Goal: Information Seeking & Learning: Learn about a topic

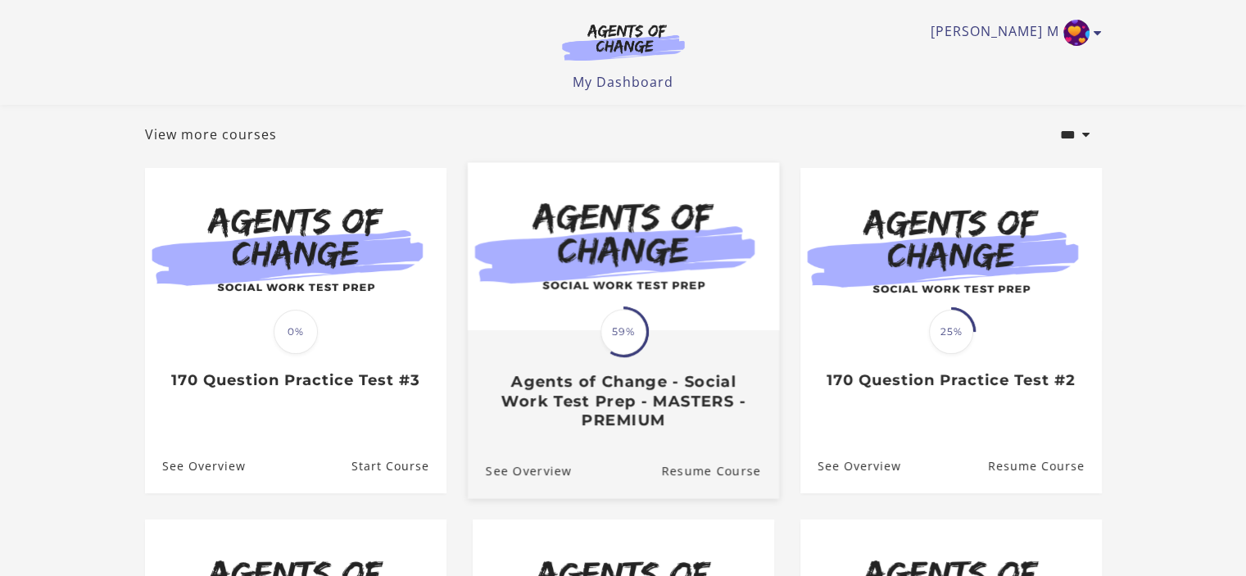
scroll to position [82, 0]
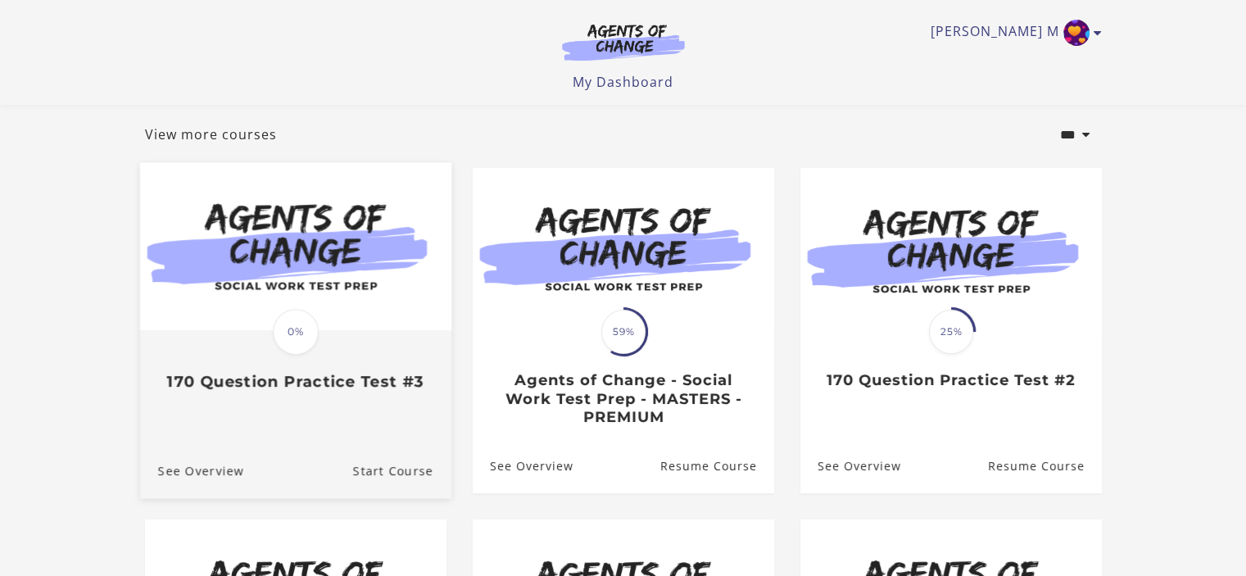
click at [380, 285] on img at bounding box center [294, 247] width 311 height 168
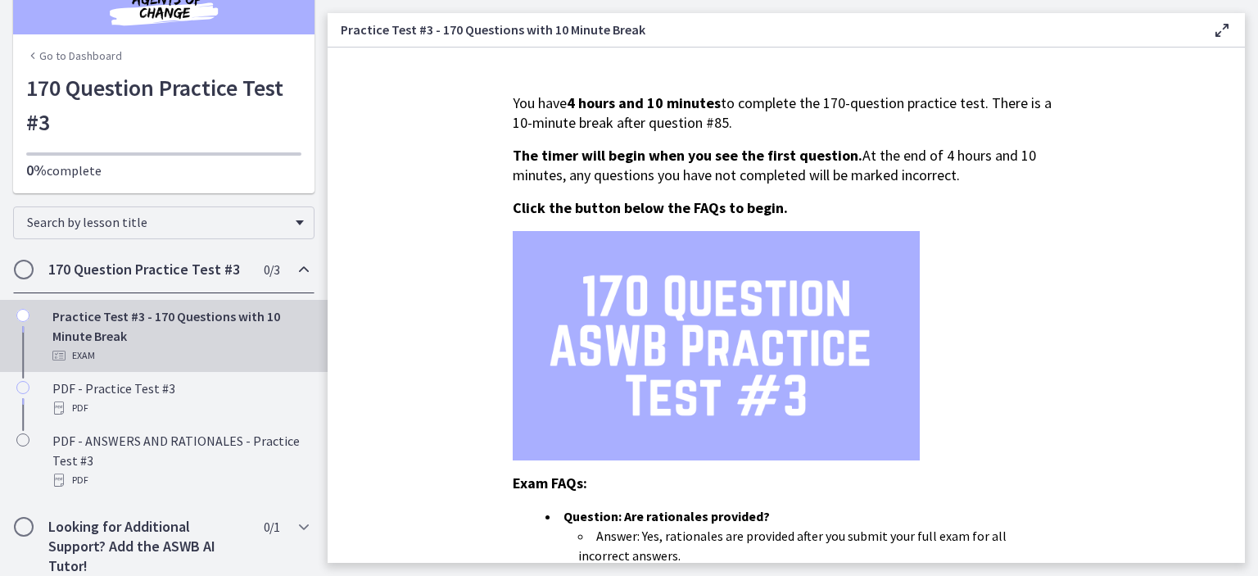
scroll to position [45, 0]
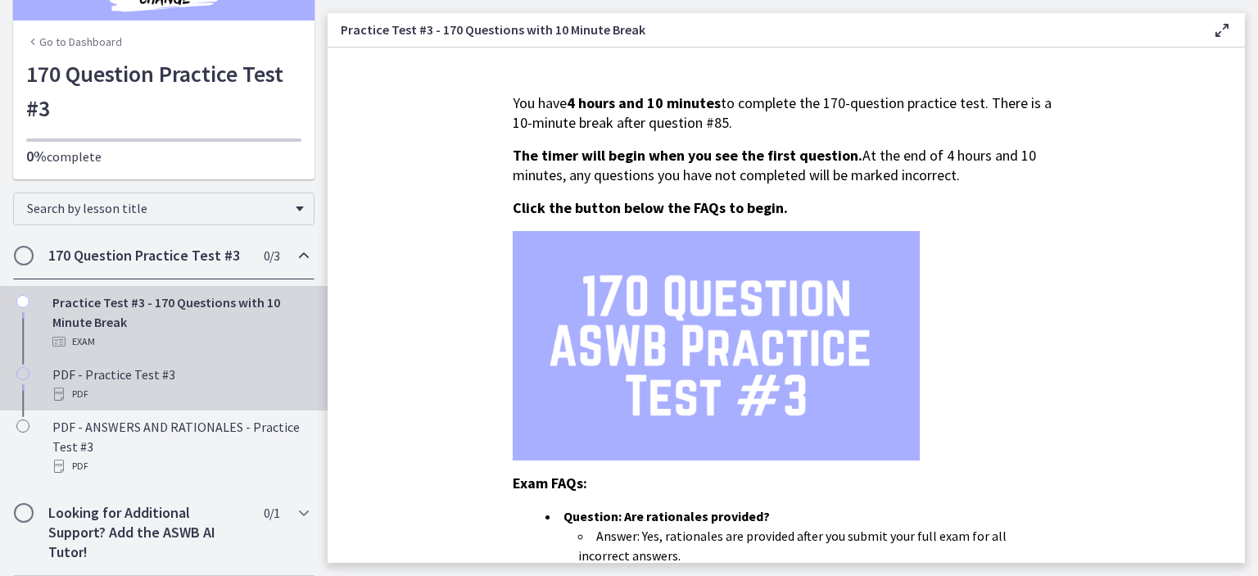
click at [234, 386] on div "PDF" at bounding box center [180, 394] width 256 height 20
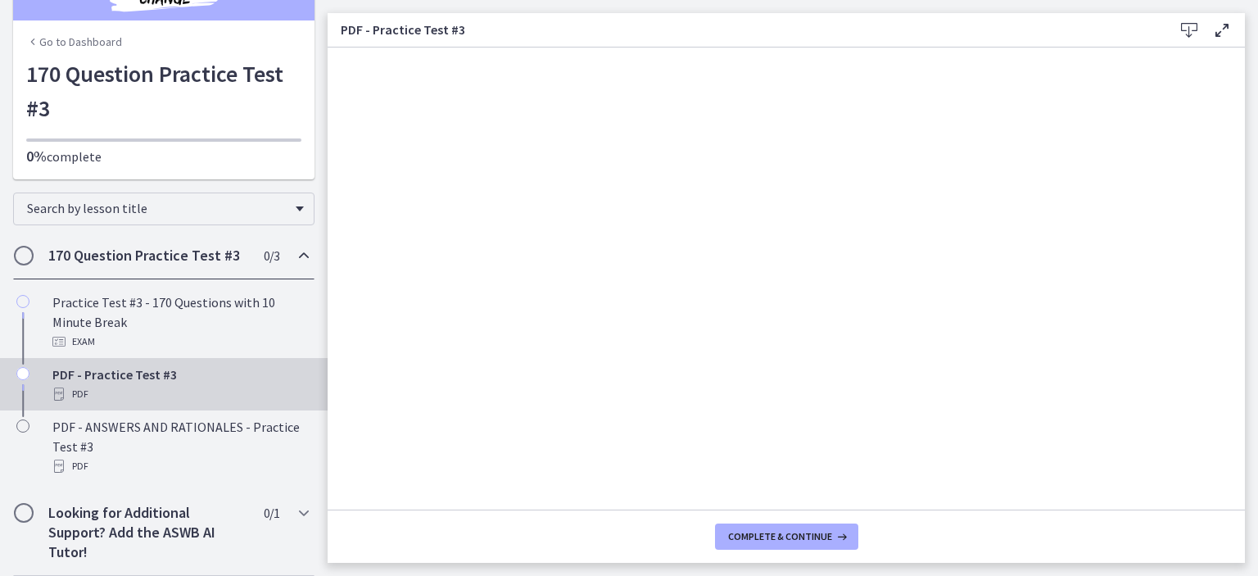
click at [1183, 35] on icon at bounding box center [1189, 30] width 20 height 20
click at [1191, 26] on icon at bounding box center [1189, 30] width 20 height 20
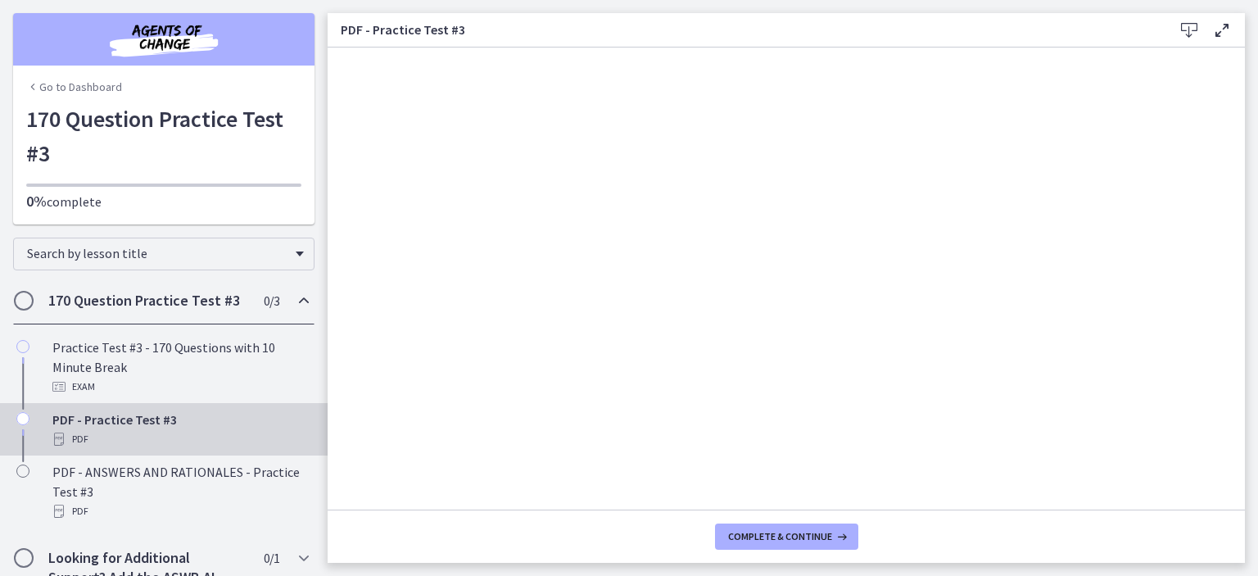
click at [72, 87] on link "Go to Dashboard" at bounding box center [74, 87] width 96 height 16
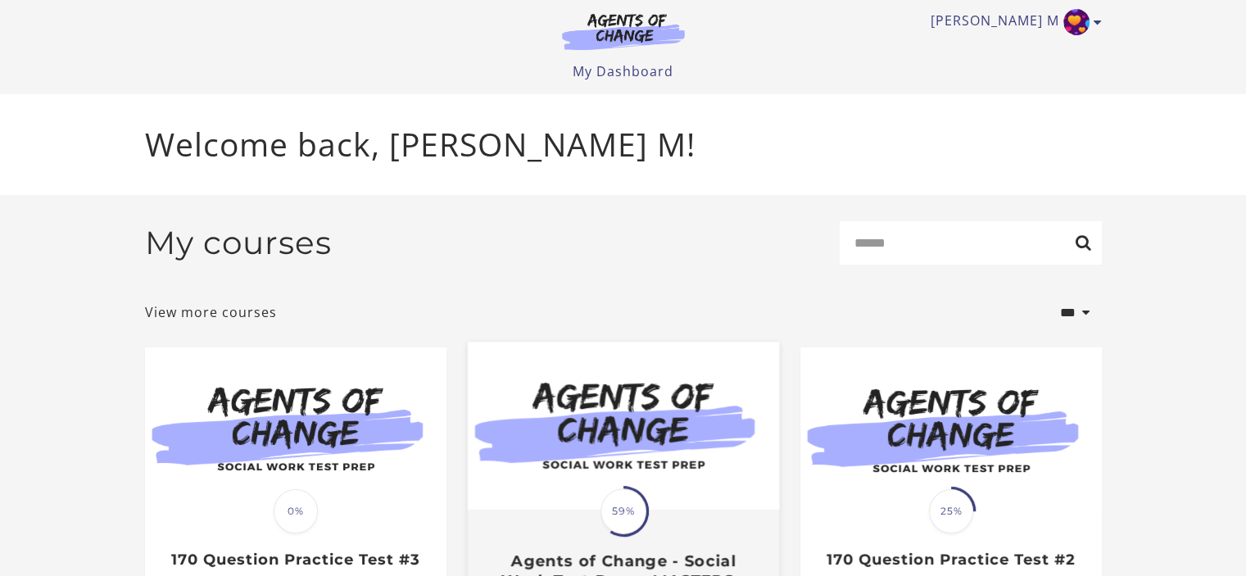
scroll to position [82, 0]
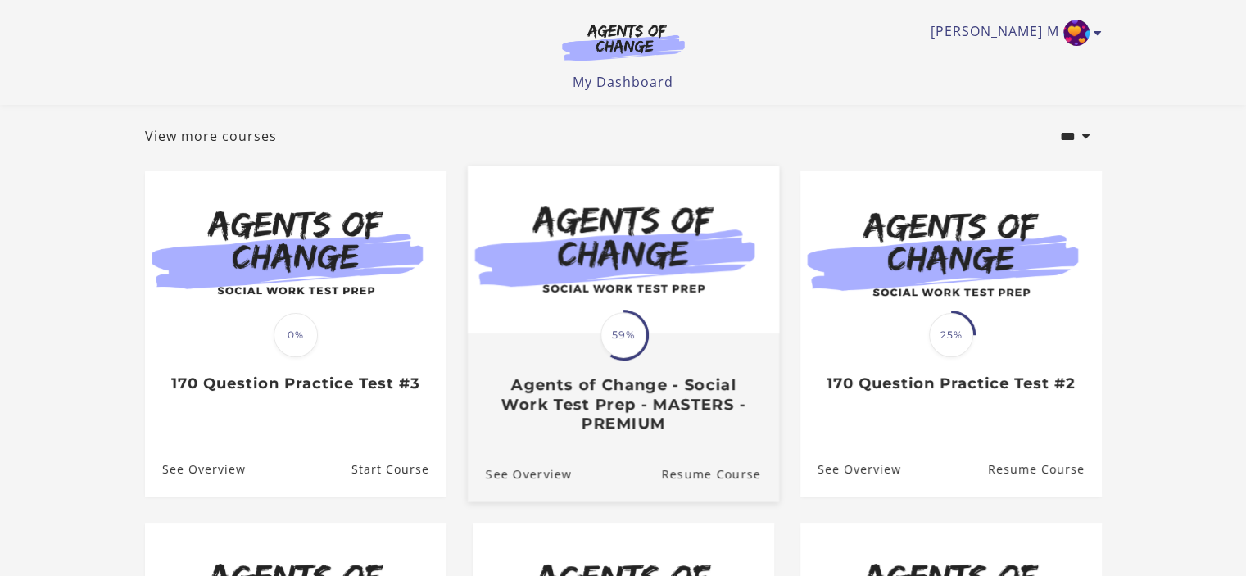
click at [693, 351] on div "Translation missing: en.liquid.partials.dashboard_course_card.progress_descript…" at bounding box center [622, 383] width 311 height 97
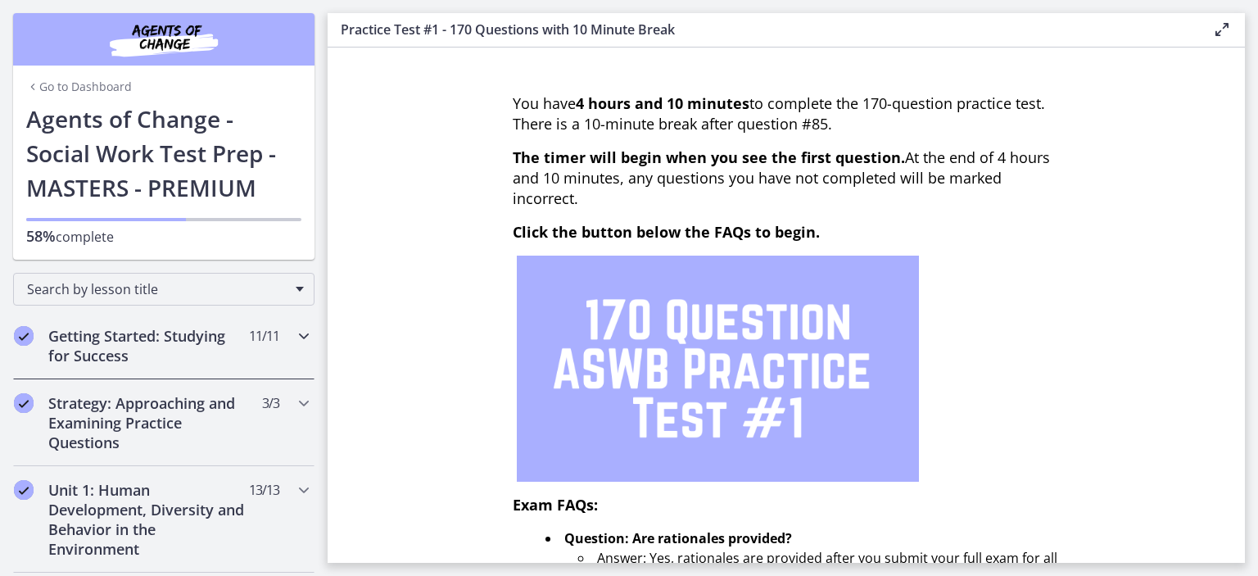
click at [210, 336] on h2 "Getting Started: Studying for Success" at bounding box center [148, 345] width 200 height 39
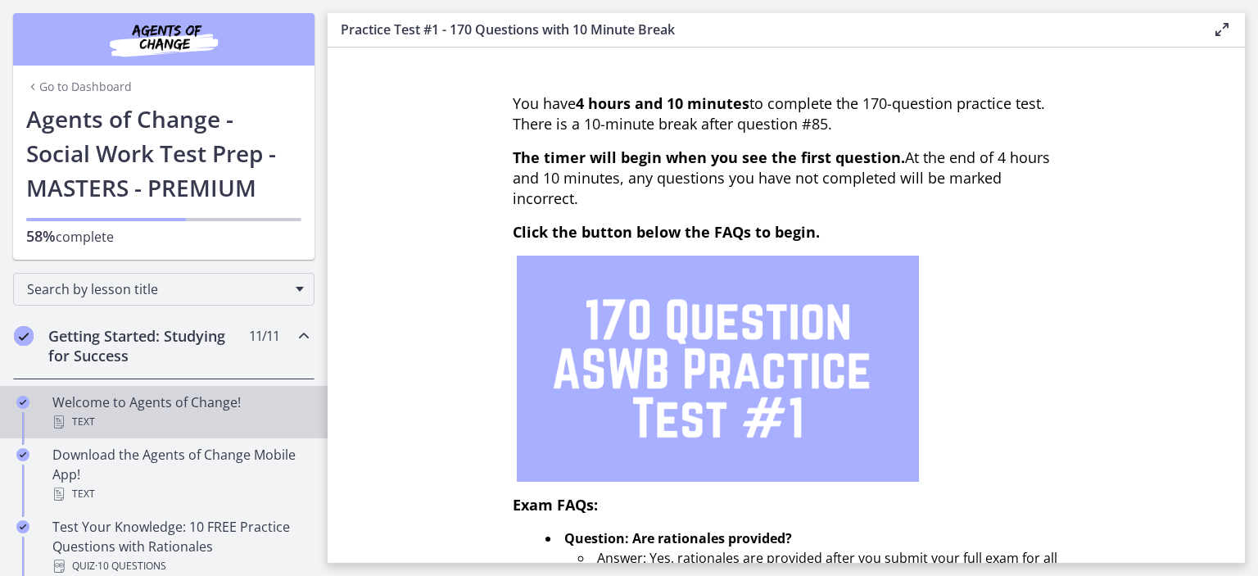
click at [210, 396] on div "Welcome to Agents of Change! Text" at bounding box center [180, 411] width 256 height 39
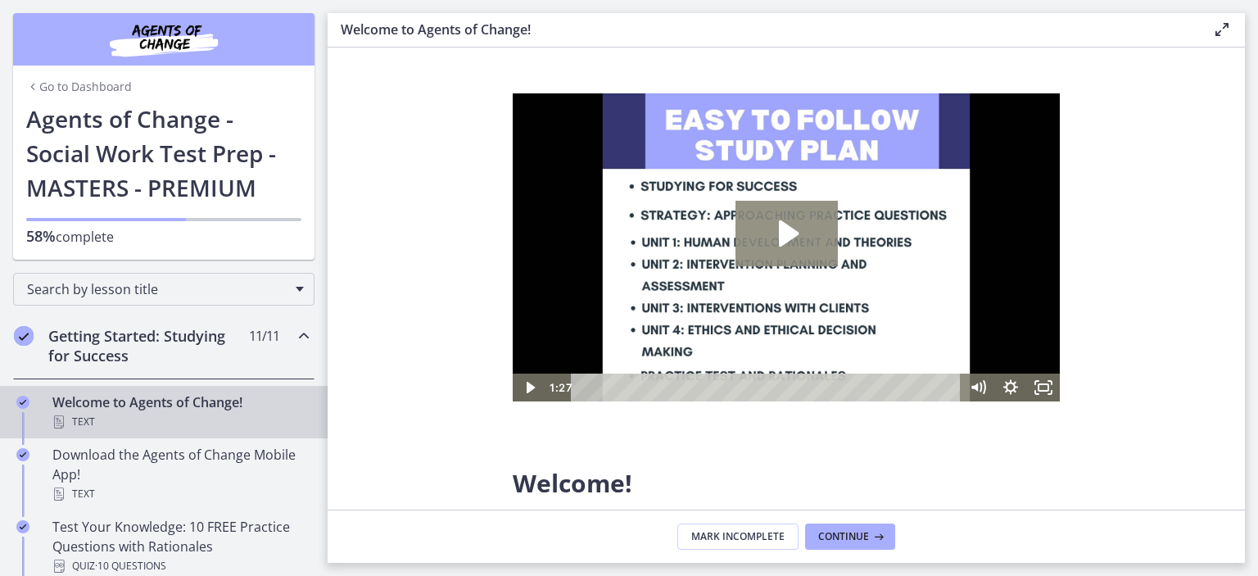
click at [791, 235] on icon "Play Video: c1o6hcmjueu5qasqsu00.mp4" at bounding box center [789, 233] width 20 height 26
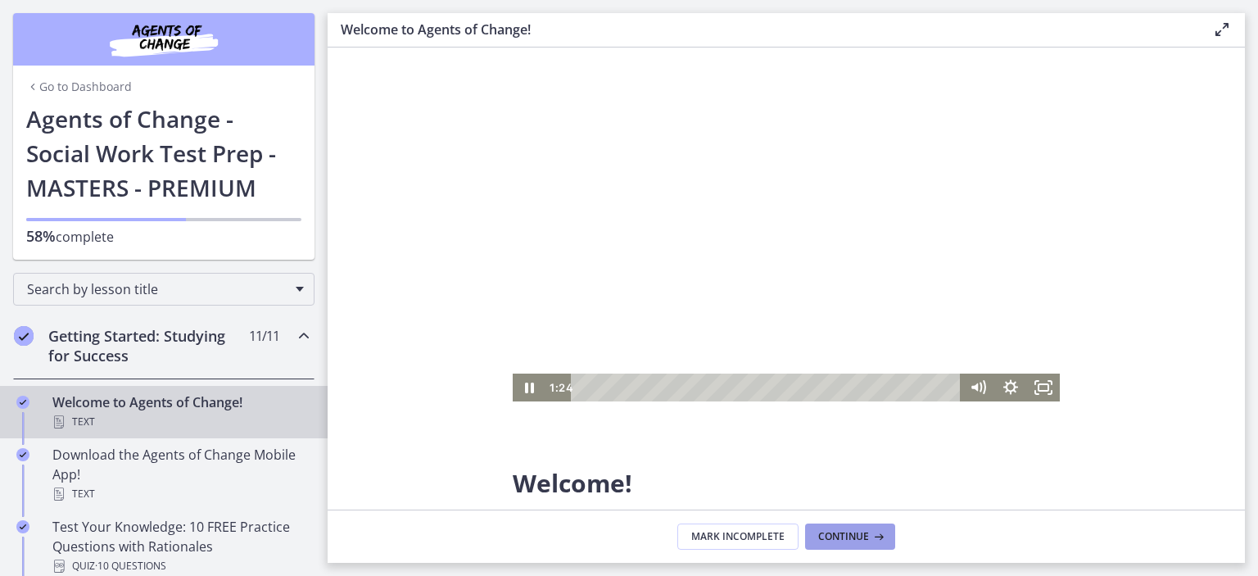
click at [845, 537] on span "Continue" at bounding box center [843, 536] width 51 height 13
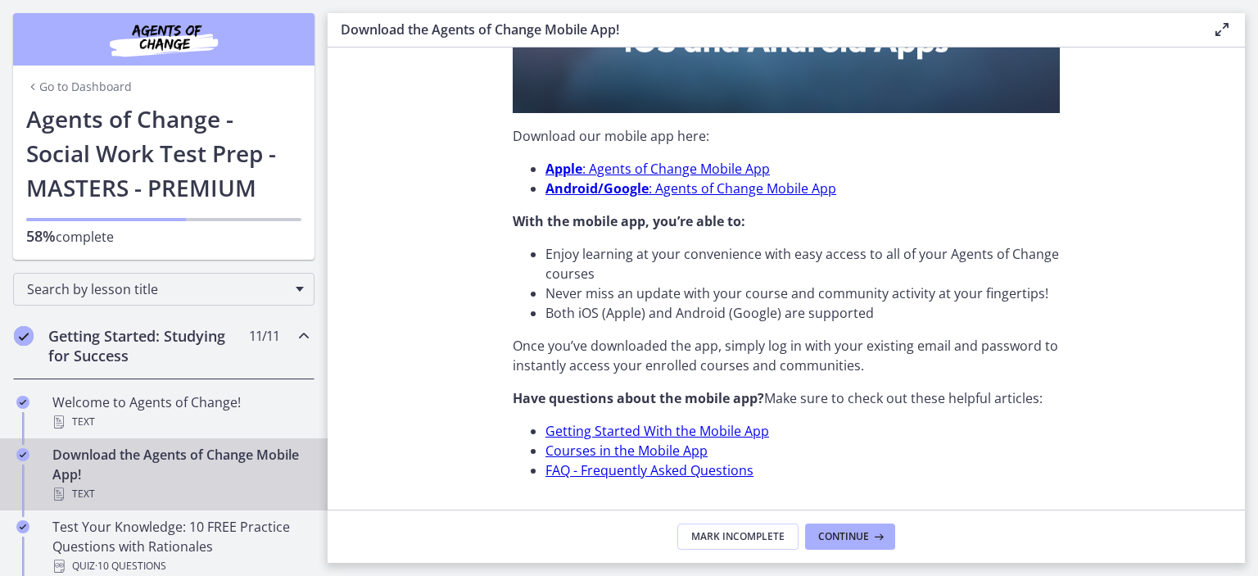
scroll to position [540, 0]
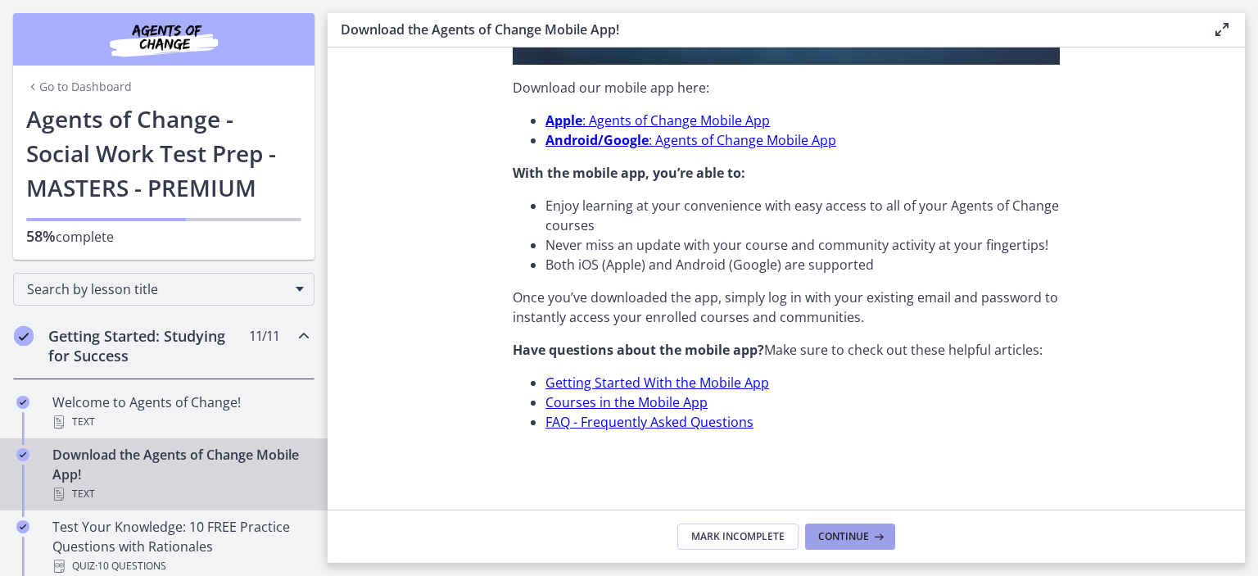
click at [855, 535] on span "Continue" at bounding box center [843, 536] width 51 height 13
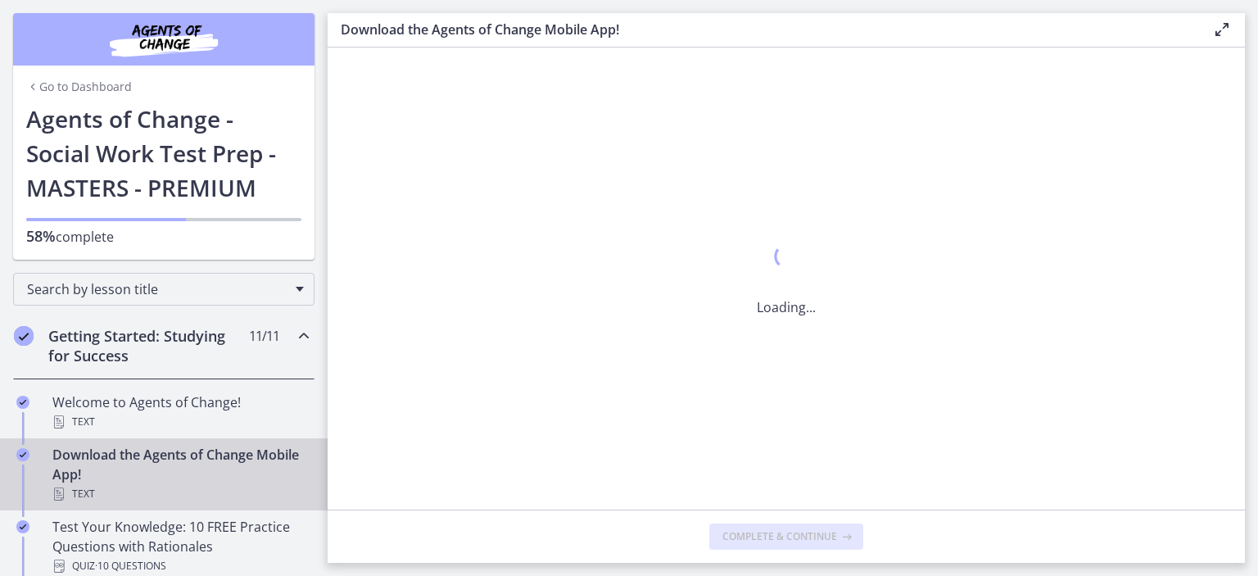
scroll to position [0, 0]
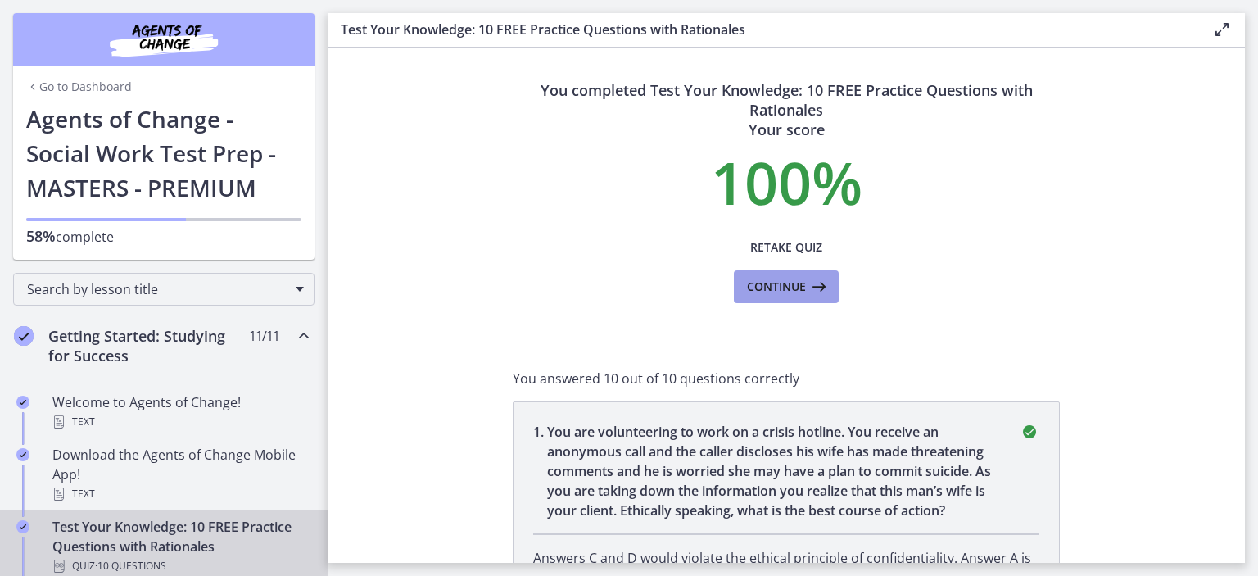
click at [796, 293] on span "Continue" at bounding box center [776, 287] width 59 height 20
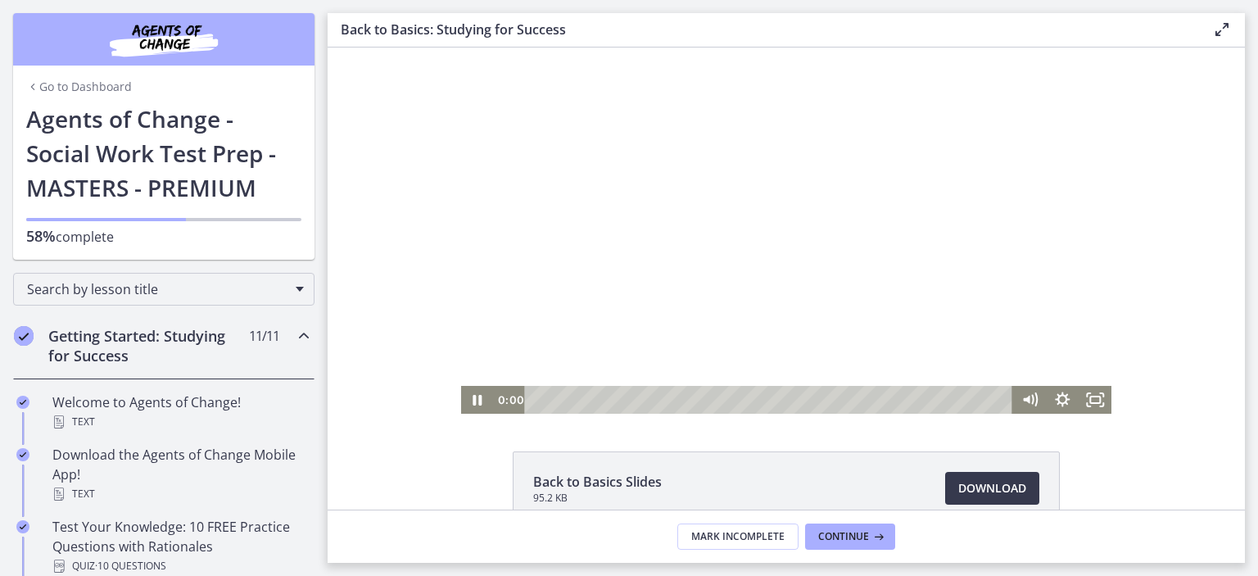
drag, startPoint x: 989, startPoint y: 399, endPoint x: 434, endPoint y: 388, distance: 555.4
click at [411, 395] on div "Click for sound @keyframes VOLUME_SMALL_WAVE_FLASH { 0% { opacity: 0; } 33% { o…" at bounding box center [786, 231] width 917 height 366
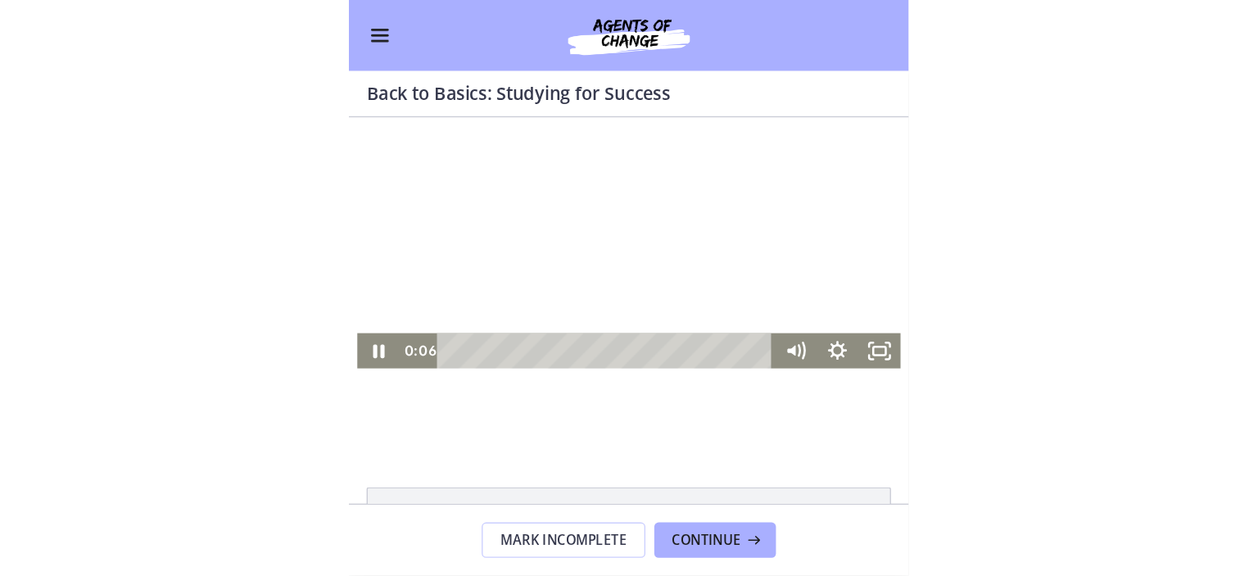
scroll to position [82, 0]
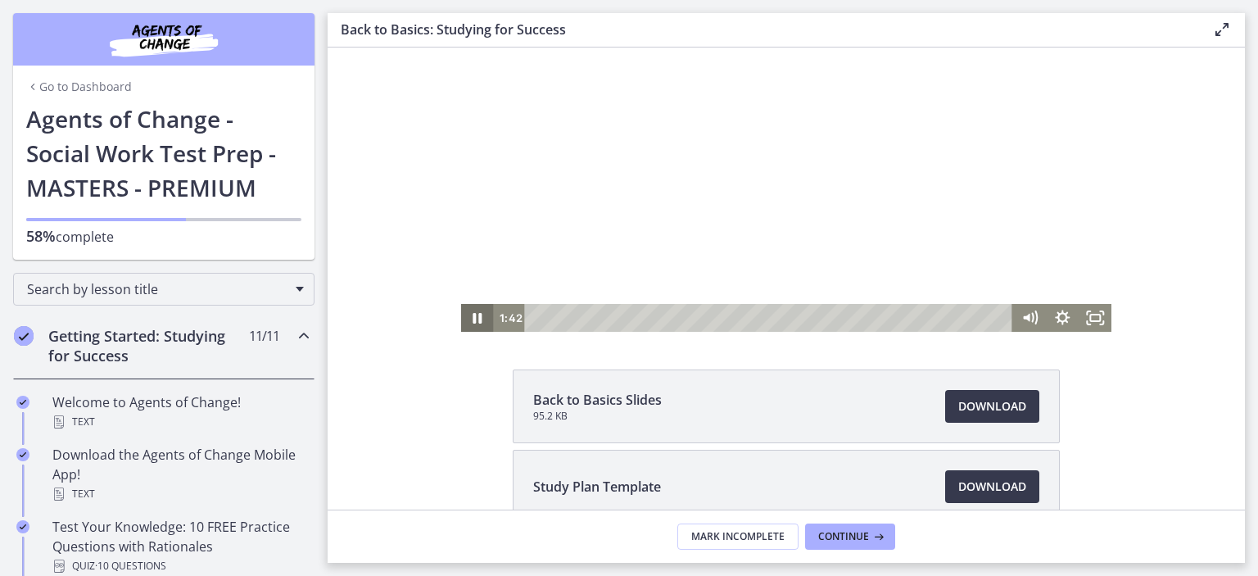
click at [477, 320] on icon "Pause" at bounding box center [477, 318] width 33 height 28
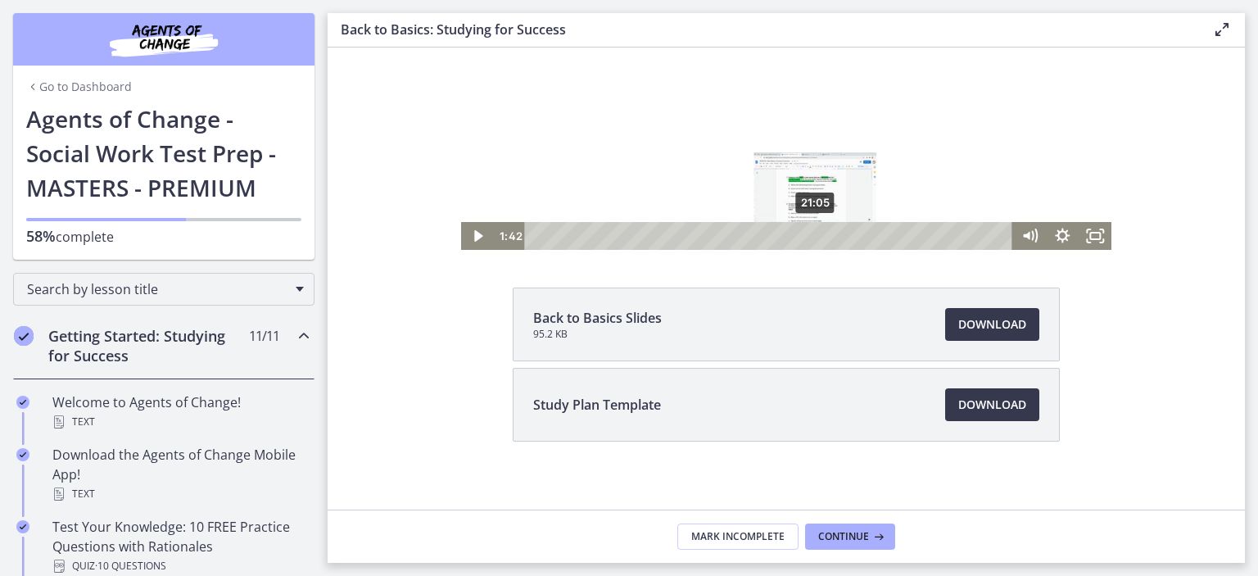
scroll to position [174, 0]
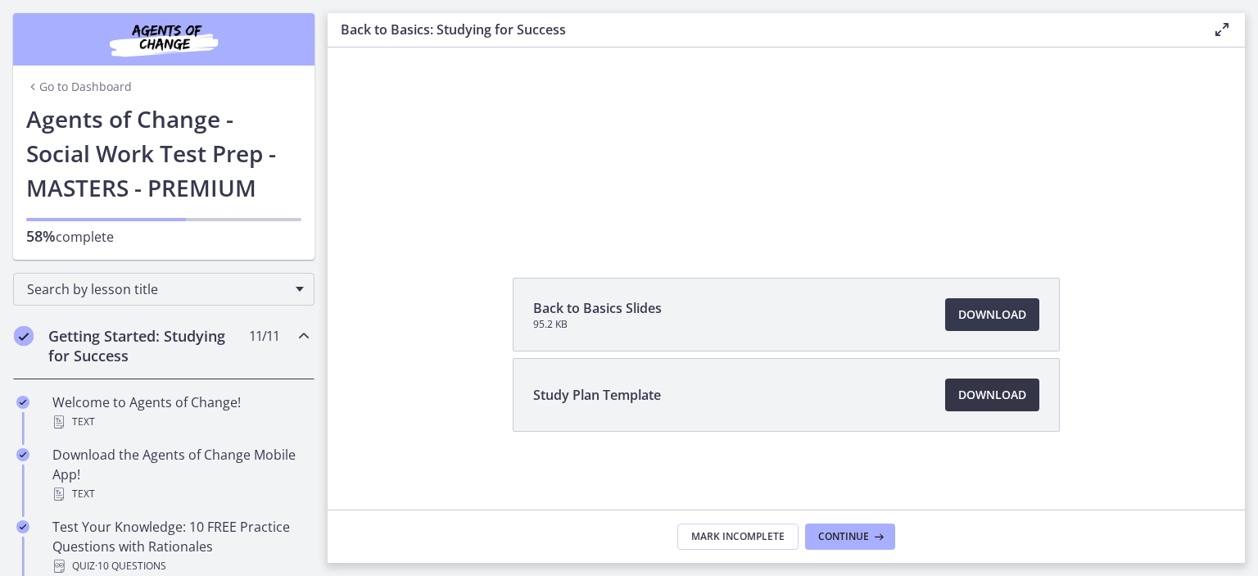
click at [958, 396] on span "Download Opens in a new window" at bounding box center [992, 395] width 68 height 20
click at [983, 315] on span "Download Opens in a new window" at bounding box center [992, 315] width 68 height 20
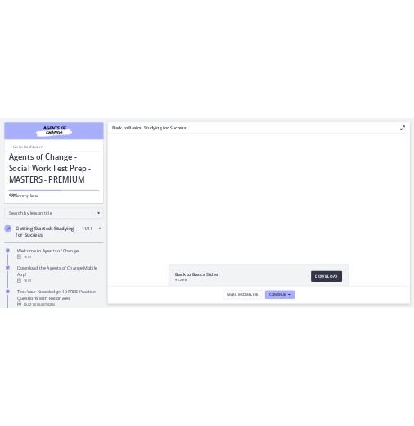
scroll to position [0, 0]
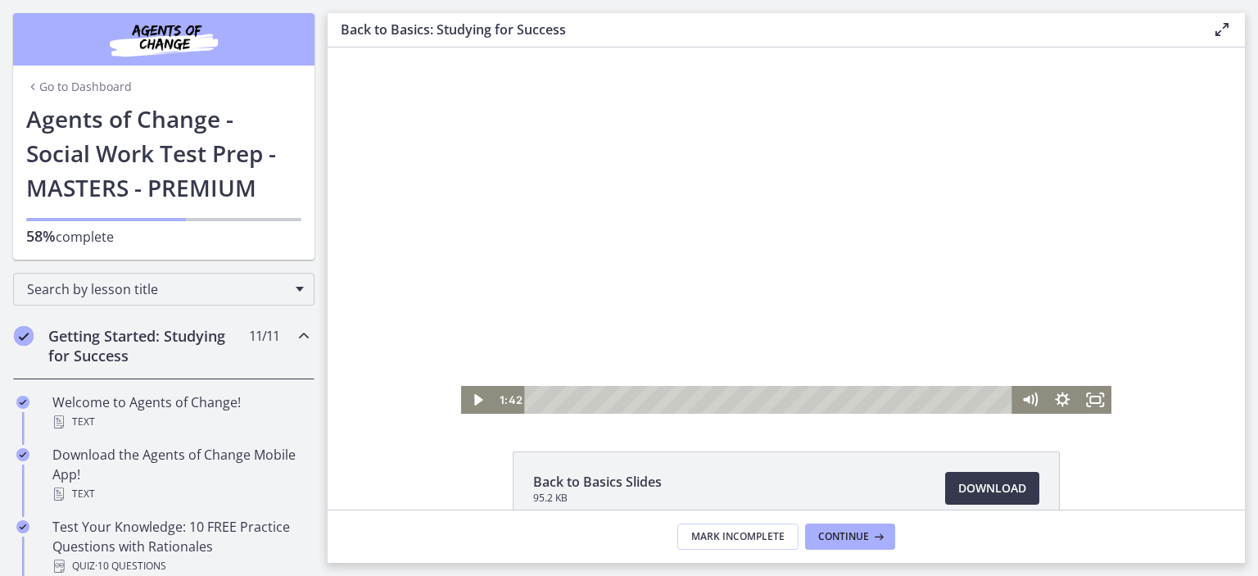
click at [586, 310] on div at bounding box center [786, 231] width 651 height 366
click at [473, 404] on icon "Pause" at bounding box center [478, 400] width 11 height 13
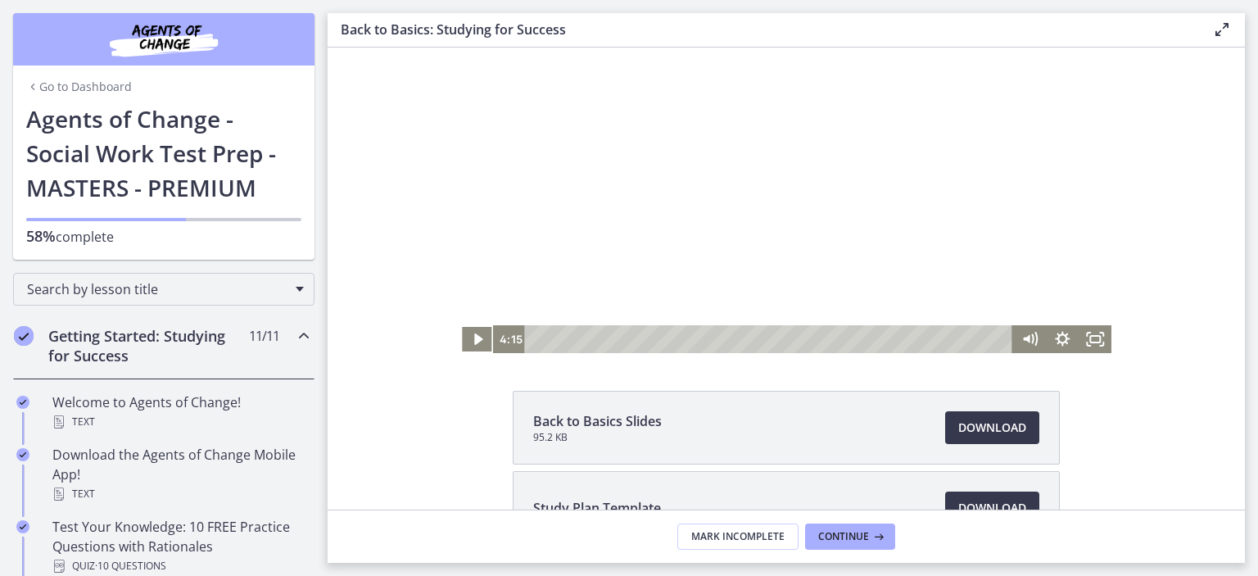
scroll to position [164, 0]
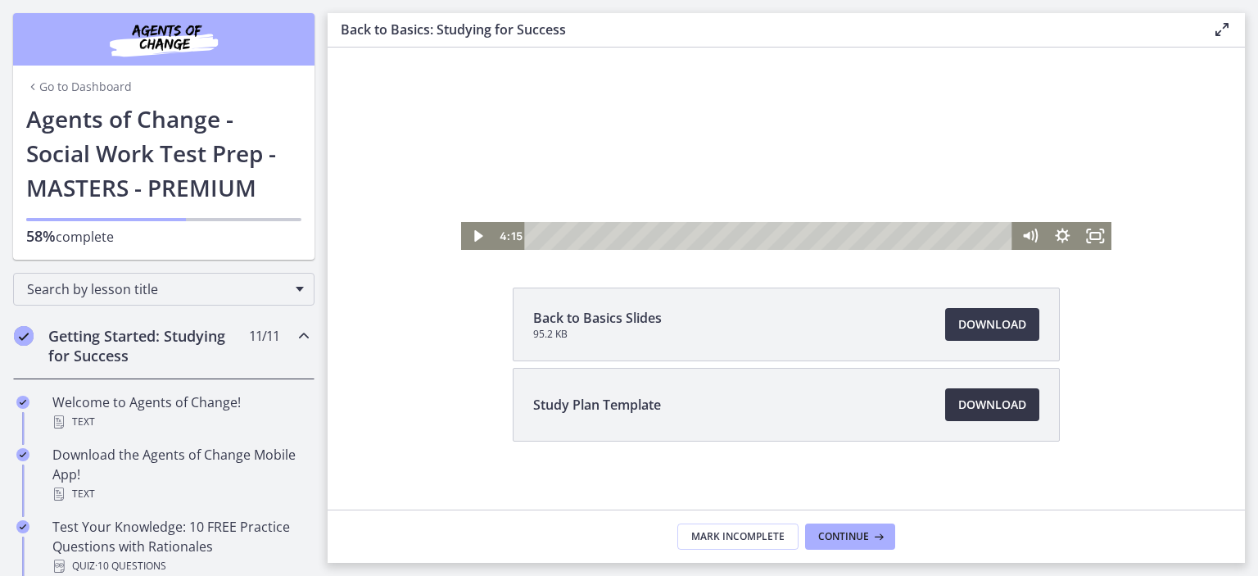
click at [1006, 401] on span "Download Opens in a new window" at bounding box center [992, 405] width 68 height 20
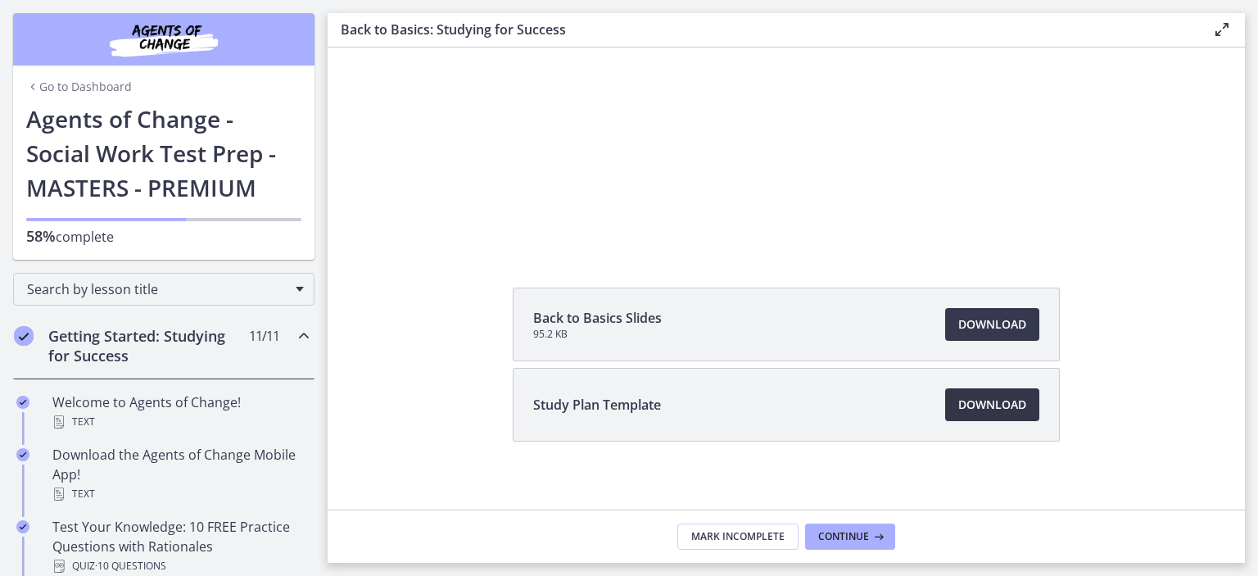
click at [1008, 392] on link "Download Opens in a new window" at bounding box center [992, 404] width 94 height 33
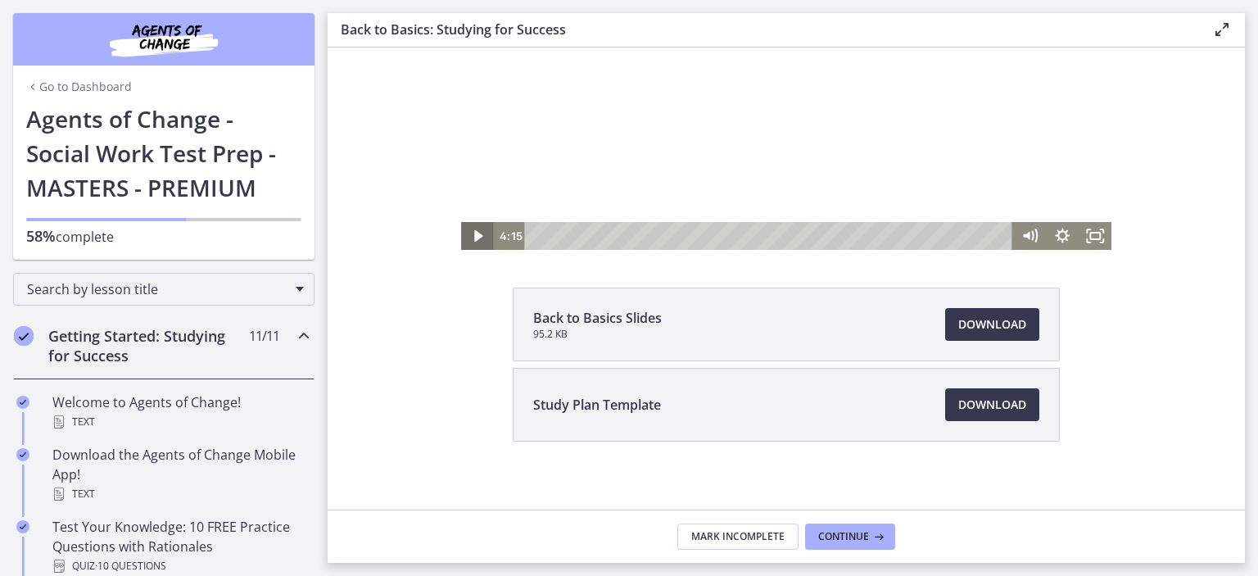
click at [468, 233] on icon "Play Video" at bounding box center [478, 236] width 33 height 28
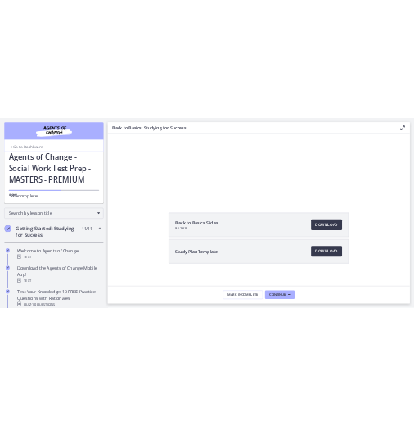
scroll to position [0, 0]
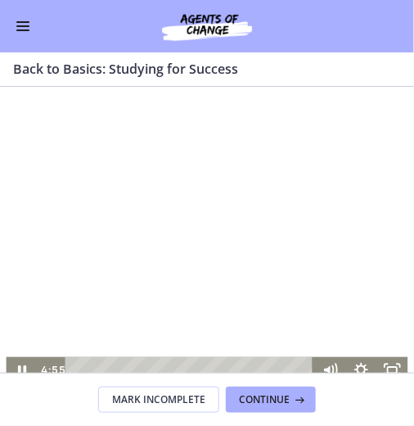
click at [179, 233] on div at bounding box center [207, 269] width 402 height 226
click at [244, 236] on div at bounding box center [207, 269] width 402 height 226
click at [184, 224] on div at bounding box center [207, 269] width 402 height 226
click at [163, 215] on div at bounding box center [207, 269] width 402 height 226
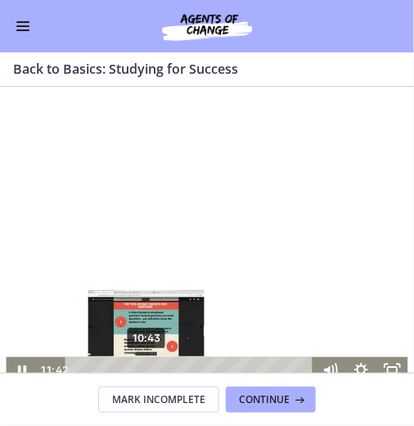
scroll to position [10, 0]
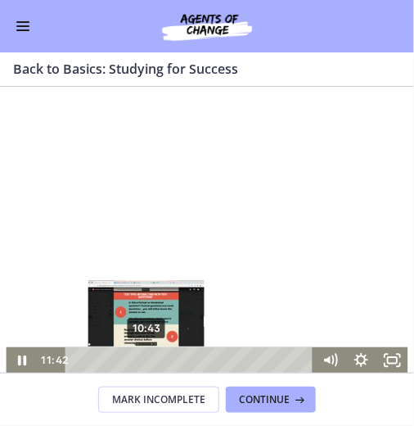
click at [141, 369] on div "10:43" at bounding box center [192, 359] width 230 height 26
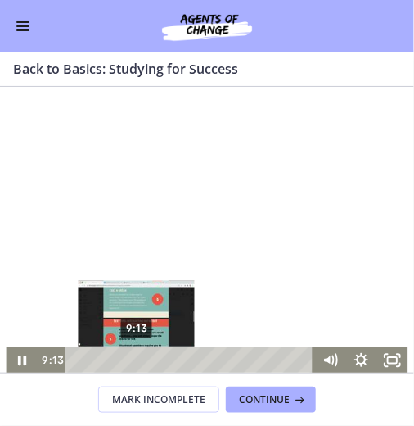
drag, startPoint x: 141, startPoint y: 358, endPoint x: 119, endPoint y: 372, distance: 26.1
click at [131, 359] on div "9:13" at bounding box center [192, 359] width 230 height 26
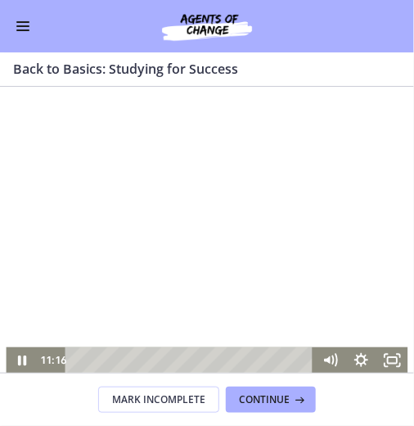
click at [195, 292] on div at bounding box center [207, 259] width 402 height 226
click at [236, 277] on div at bounding box center [207, 259] width 402 height 226
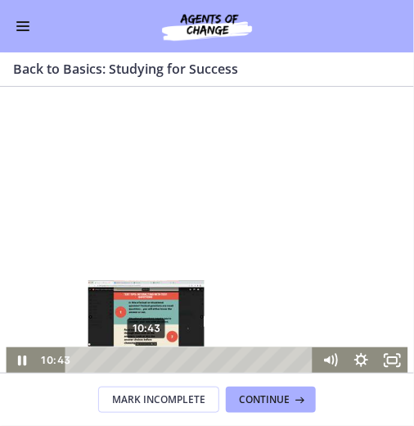
click at [142, 358] on div "Playbar" at bounding box center [146, 359] width 9 height 9
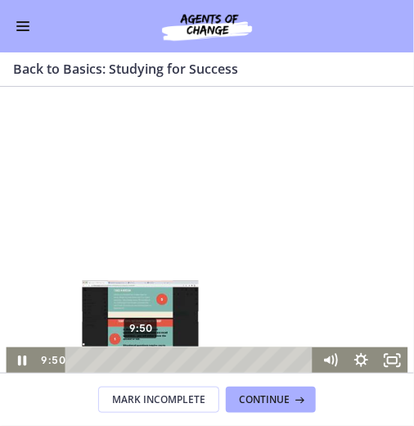
click at [136, 359] on div "Playbar" at bounding box center [140, 359] width 9 height 9
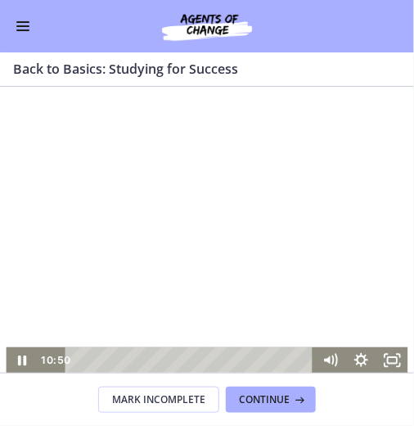
click at [217, 247] on div at bounding box center [207, 259] width 402 height 226
click at [206, 263] on div at bounding box center [207, 259] width 402 height 226
click at [266, 254] on div at bounding box center [207, 259] width 402 height 226
click at [322, 215] on div at bounding box center [207, 259] width 402 height 226
click at [234, 247] on div at bounding box center [207, 259] width 402 height 226
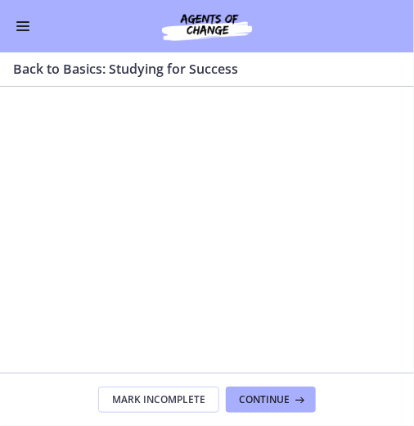
click at [252, 230] on div at bounding box center [207, 259] width 402 height 226
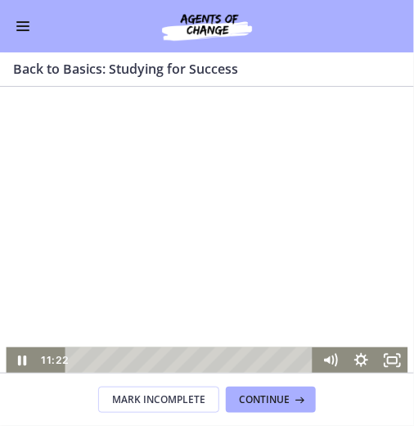
click at [252, 230] on div at bounding box center [207, 259] width 402 height 226
click at [288, 222] on div at bounding box center [207, 259] width 402 height 226
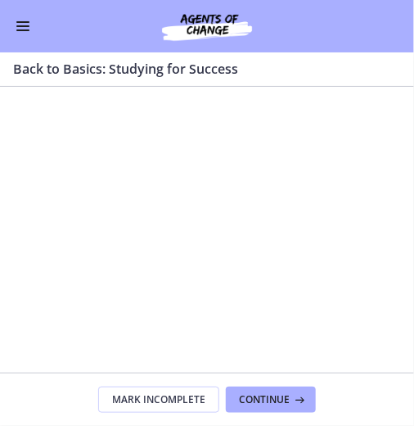
click at [288, 222] on div at bounding box center [207, 259] width 402 height 226
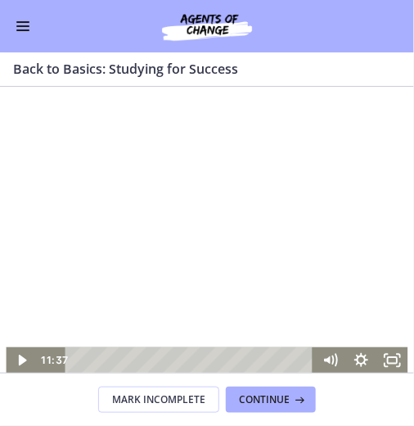
click at [289, 220] on div at bounding box center [207, 259] width 402 height 226
click at [218, 261] on div at bounding box center [207, 259] width 402 height 226
click at [157, 290] on div at bounding box center [207, 259] width 402 height 226
click at [188, 302] on div at bounding box center [207, 259] width 402 height 226
click at [181, 275] on div at bounding box center [207, 259] width 402 height 226
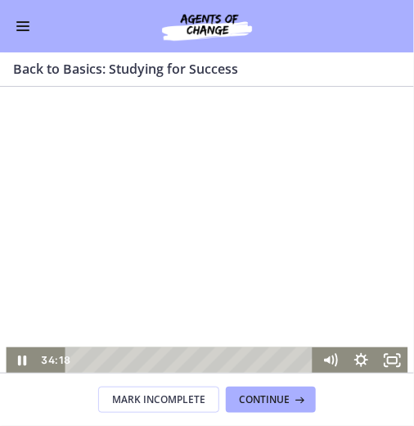
click at [213, 265] on div at bounding box center [207, 259] width 402 height 226
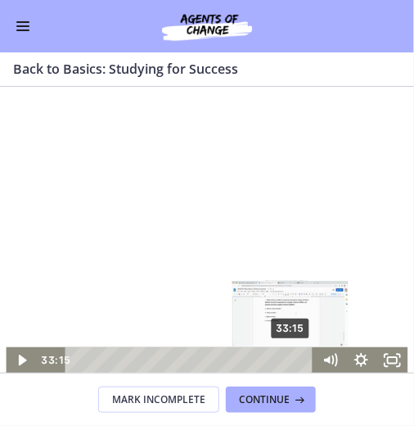
click at [287, 360] on div "Playbar" at bounding box center [291, 359] width 9 height 9
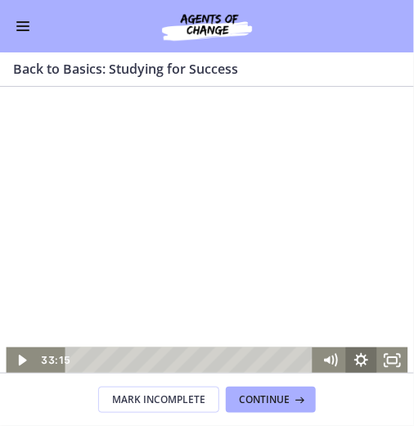
click at [357, 356] on icon "Show settings menu" at bounding box center [361, 359] width 31 height 26
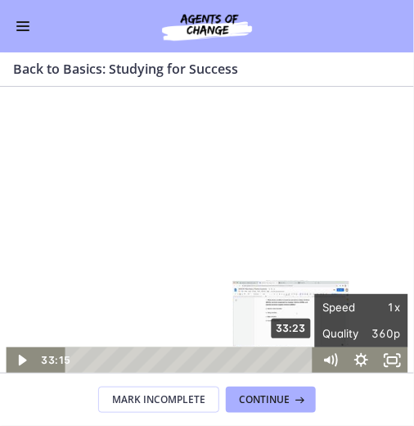
click at [288, 359] on div "Playbar" at bounding box center [291, 359] width 9 height 9
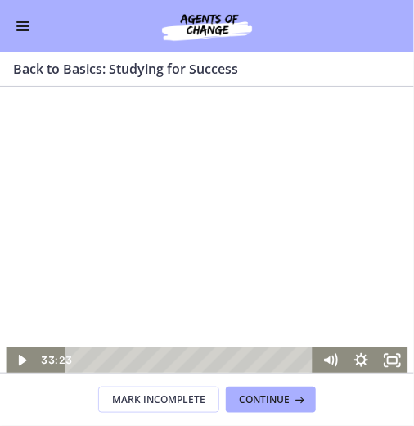
click at [260, 264] on div at bounding box center [207, 259] width 402 height 226
click at [215, 295] on div at bounding box center [207, 259] width 402 height 226
click at [210, 296] on div at bounding box center [207, 259] width 402 height 226
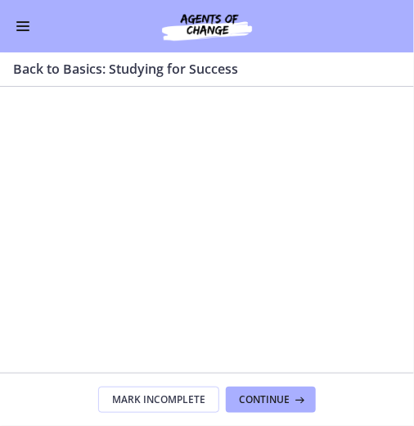
click at [215, 296] on div at bounding box center [207, 259] width 402 height 226
click at [219, 297] on div at bounding box center [207, 259] width 402 height 226
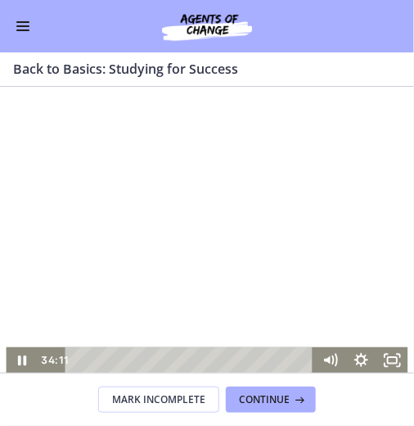
click at [219, 297] on div at bounding box center [207, 259] width 402 height 226
click at [220, 297] on div at bounding box center [207, 259] width 402 height 226
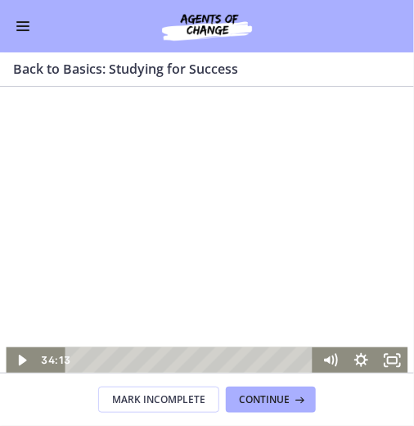
click at [219, 296] on div at bounding box center [207, 259] width 402 height 226
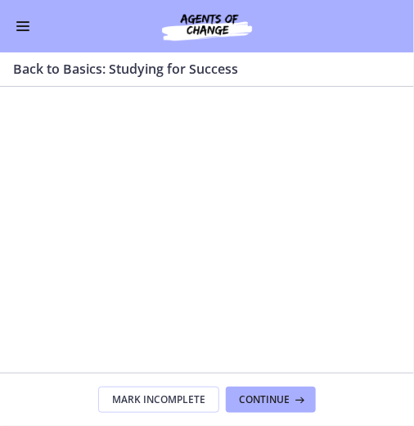
click at [219, 296] on div at bounding box center [207, 259] width 402 height 226
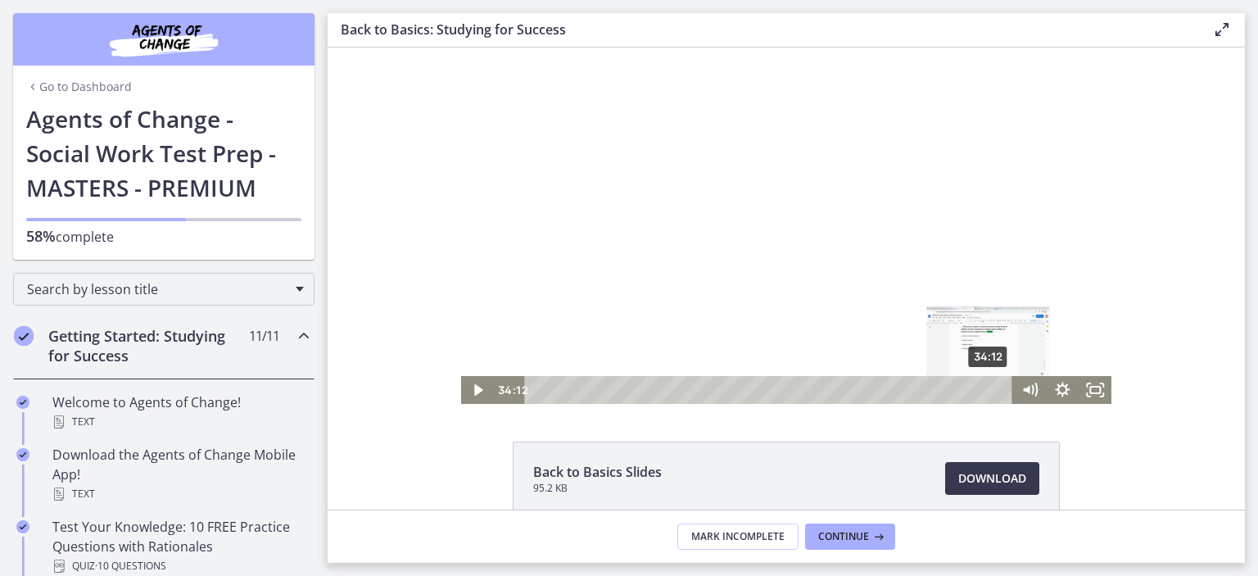
click at [984, 390] on div "Playbar" at bounding box center [988, 389] width 9 height 9
click at [869, 316] on div at bounding box center [786, 221] width 651 height 366
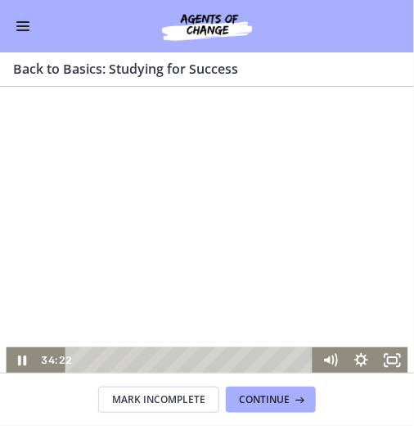
click at [201, 262] on div at bounding box center [207, 259] width 402 height 226
click at [201, 267] on div at bounding box center [207, 259] width 402 height 226
click at [200, 268] on div at bounding box center [207, 259] width 402 height 226
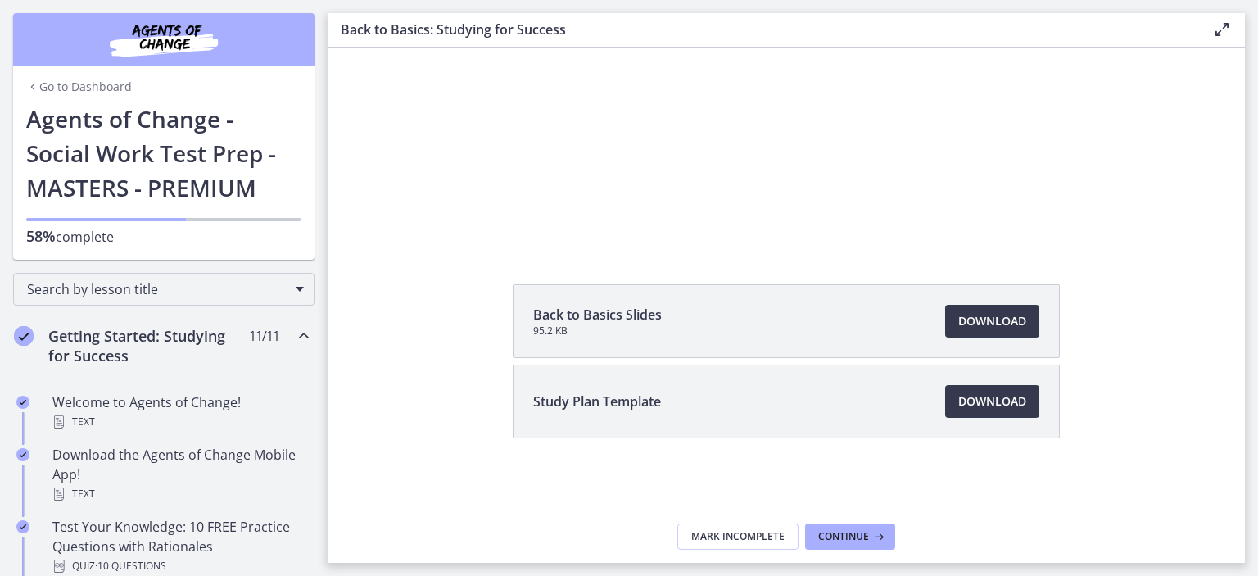
scroll to position [33, 0]
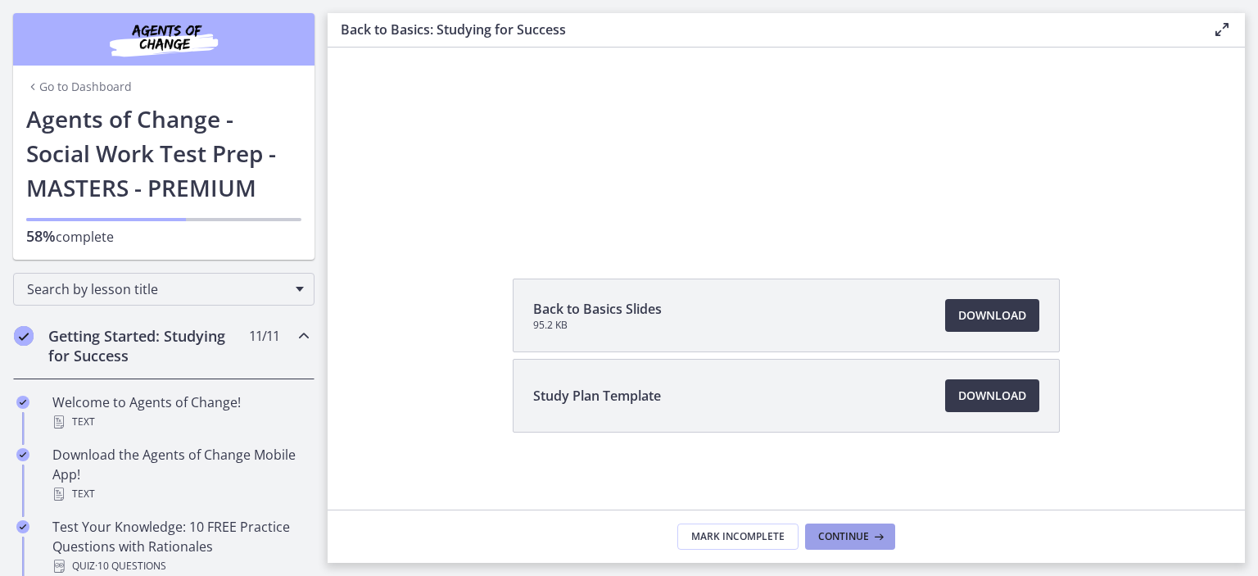
click at [873, 536] on icon at bounding box center [877, 536] width 16 height 13
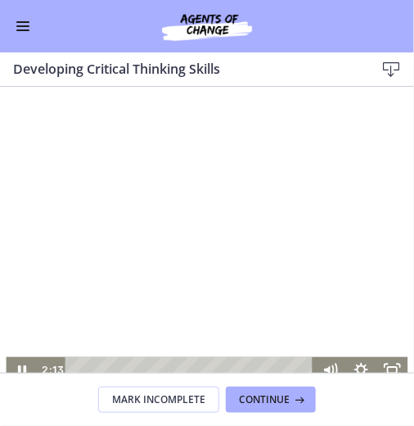
click at [210, 292] on div at bounding box center [207, 269] width 402 height 226
click at [197, 274] on div at bounding box center [207, 269] width 402 height 226
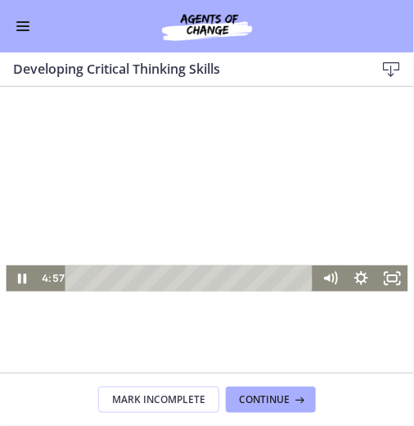
scroll to position [97, 0]
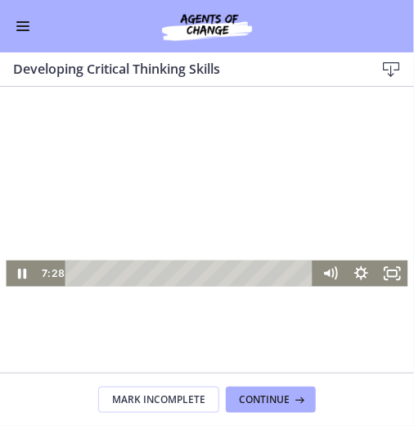
click at [278, 191] on div at bounding box center [207, 174] width 402 height 226
click at [172, 142] on div at bounding box center [207, 174] width 402 height 226
click at [256, 169] on div at bounding box center [207, 174] width 402 height 226
click at [270, 193] on div at bounding box center [207, 174] width 402 height 226
